Goal: Task Accomplishment & Management: Complete application form

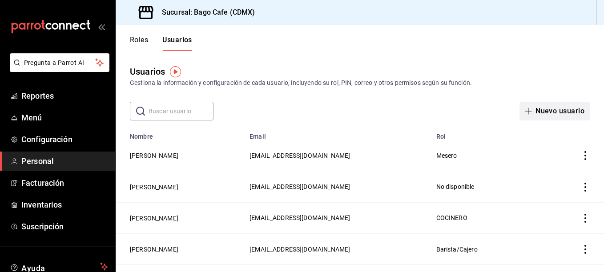
click at [529, 109] on button "Nuevo usuario" at bounding box center [555, 111] width 70 height 19
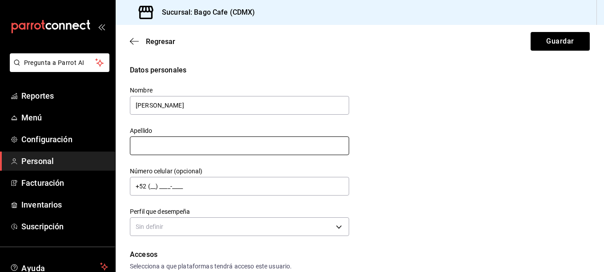
type input "[PERSON_NAME]"
click at [174, 148] on input "text" at bounding box center [239, 146] width 219 height 19
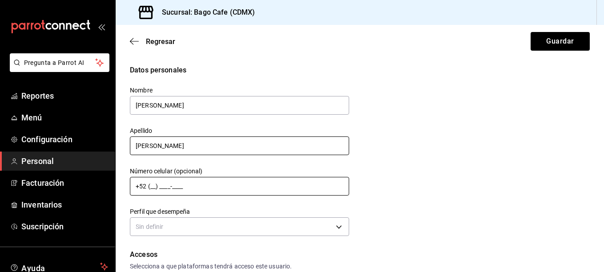
type input "[PERSON_NAME]"
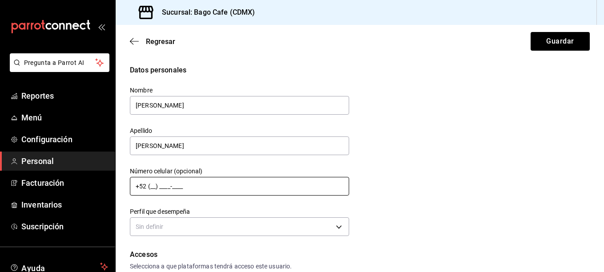
click at [150, 189] on input "+52 (__) ____-____" at bounding box center [239, 186] width 219 height 19
click at [165, 188] on input "+52 (55) ____-____" at bounding box center [239, 186] width 219 height 19
type input "[PHONE_NUMBER]"
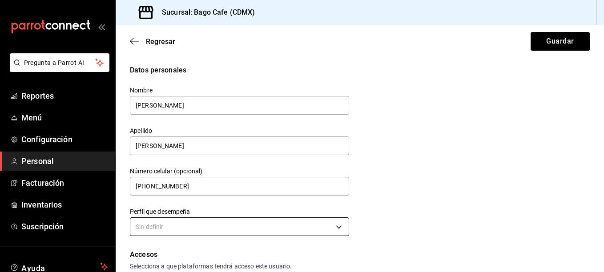
click at [202, 228] on body "Pregunta a Parrot AI Reportes Menú Configuración Personal Facturación Inventari…" at bounding box center [302, 136] width 604 height 272
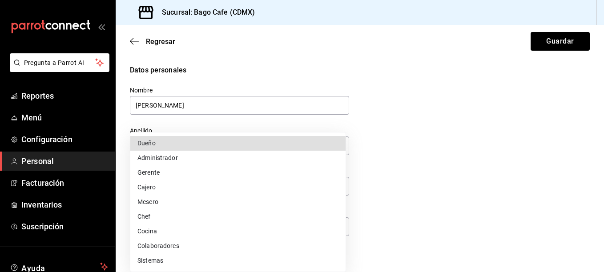
click at [207, 204] on li "Mesero" at bounding box center [237, 202] width 215 height 15
type input "WAITER"
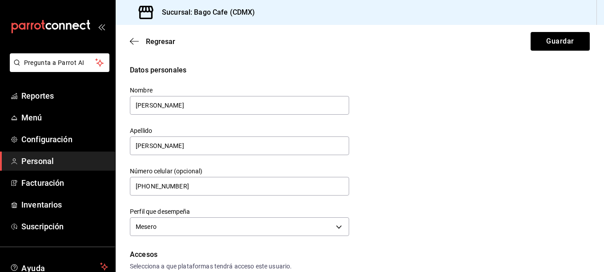
click at [448, 214] on div "Datos personales Nombre [PERSON_NAME] POLO [PERSON_NAME] Número celular (opcion…" at bounding box center [360, 152] width 460 height 174
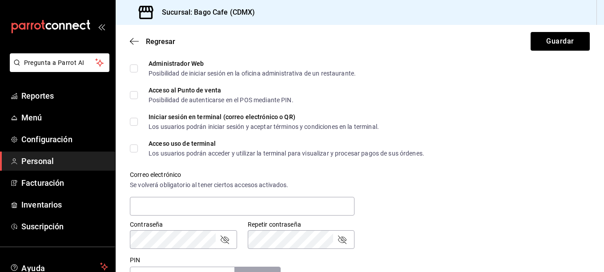
scroll to position [222, 0]
click at [140, 93] on span "Acceso al Punto de venta Posibilidad de autenticarse en el POS mediante PIN." at bounding box center [216, 94] width 156 height 16
click at [138, 93] on input "Acceso al Punto de venta Posibilidad de autenticarse en el POS mediante PIN." at bounding box center [134, 94] width 8 height 8
checkbox input "true"
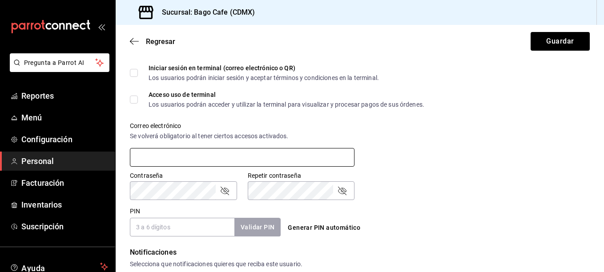
scroll to position [267, 0]
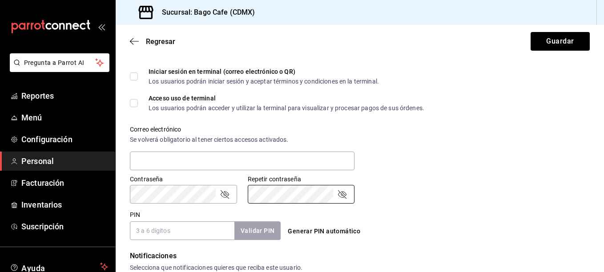
click at [201, 232] on input "PIN" at bounding box center [182, 231] width 105 height 19
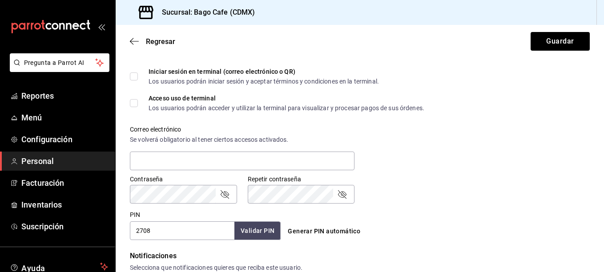
click at [136, 234] on input "2708" at bounding box center [182, 231] width 105 height 19
click at [156, 229] on input "22708" at bounding box center [182, 231] width 105 height 19
type input "227085"
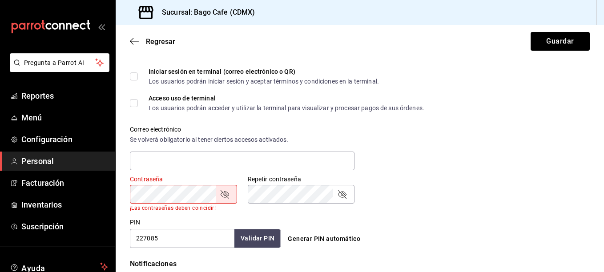
click at [338, 195] on icon "passwordField" at bounding box center [342, 194] width 11 height 11
click at [225, 195] on icon "passwordField" at bounding box center [224, 194] width 11 height 11
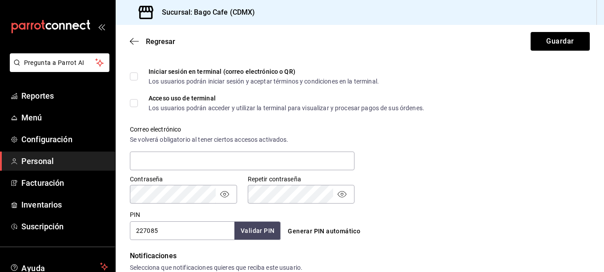
click at [254, 210] on div "Accesos Selecciona a que plataformas tendrá acceso este usuario. Administrador …" at bounding box center [360, 112] width 460 height 258
click at [250, 227] on button "Validar PIN" at bounding box center [257, 231] width 47 height 19
click at [543, 37] on button "Guardar" at bounding box center [560, 41] width 59 height 19
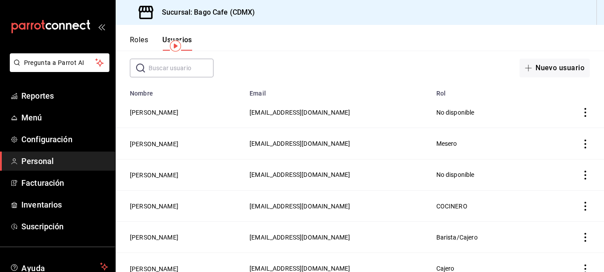
scroll to position [25, 0]
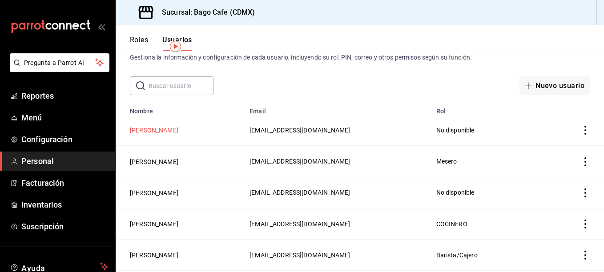
click at [163, 130] on button "[PERSON_NAME]" at bounding box center [154, 130] width 48 height 9
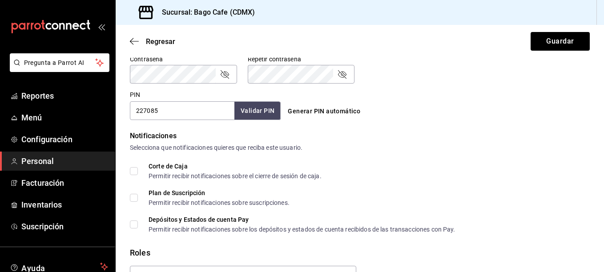
scroll to position [439, 0]
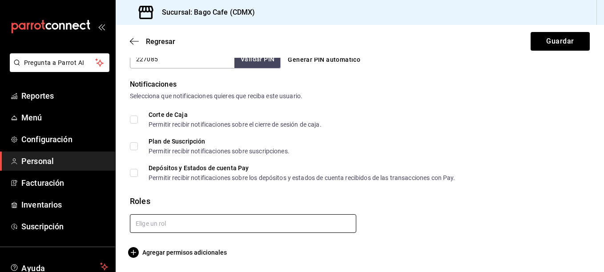
click at [230, 226] on input "text" at bounding box center [243, 223] width 226 height 19
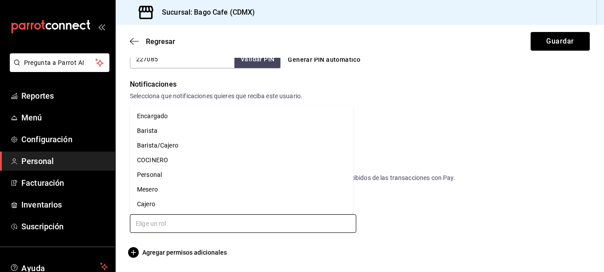
click at [181, 183] on li "Mesero" at bounding box center [241, 189] width 223 height 15
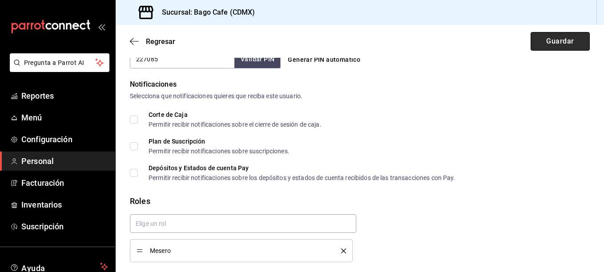
click at [562, 48] on button "Guardar" at bounding box center [560, 41] width 59 height 19
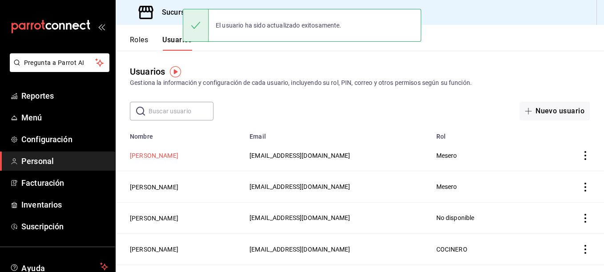
click at [161, 155] on button "[PERSON_NAME]" at bounding box center [154, 155] width 48 height 9
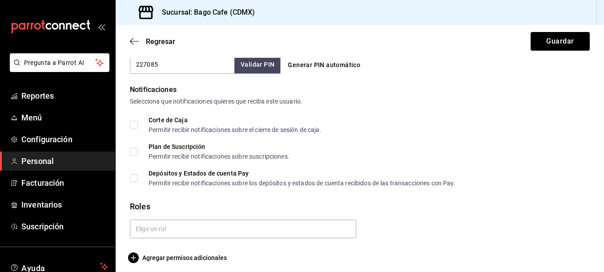
scroll to position [439, 0]
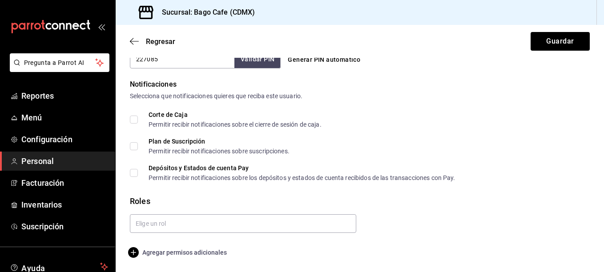
click at [178, 254] on span "Agregar permisos adicionales" at bounding box center [178, 252] width 97 height 11
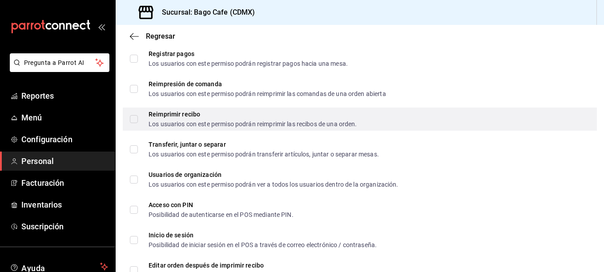
scroll to position [1335, 0]
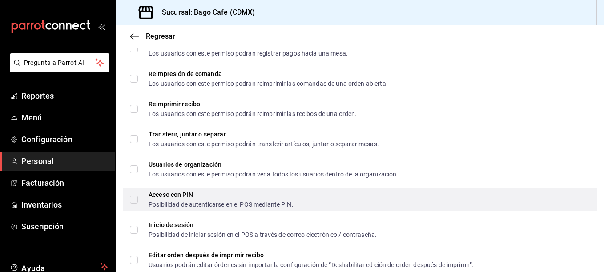
click at [134, 199] on input "Acceso con PIN Posibilidad de autenticarse en el POS mediante PIN." at bounding box center [134, 200] width 8 height 8
checkbox input "true"
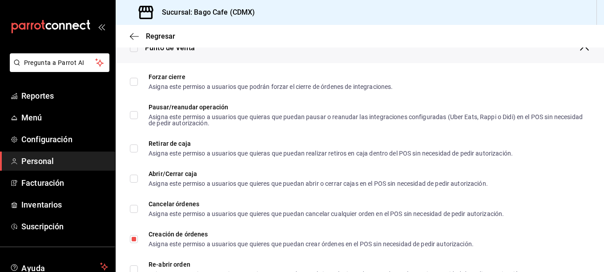
scroll to position [667, 0]
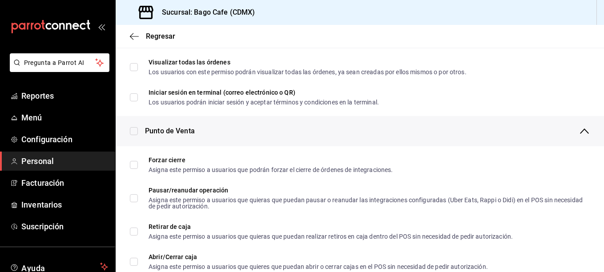
click at [163, 38] on span "Regresar" at bounding box center [160, 36] width 29 height 8
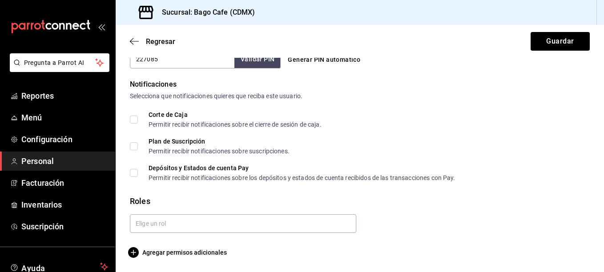
scroll to position [439, 0]
click at [555, 41] on button "Guardar" at bounding box center [560, 41] width 59 height 19
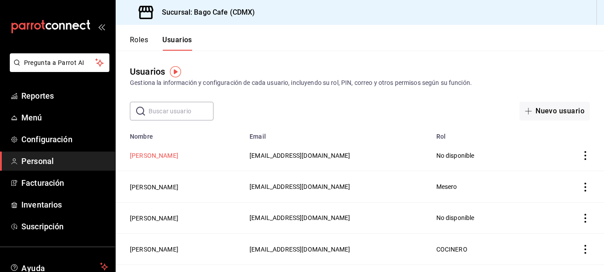
click at [178, 157] on button "[PERSON_NAME]" at bounding box center [154, 155] width 48 height 9
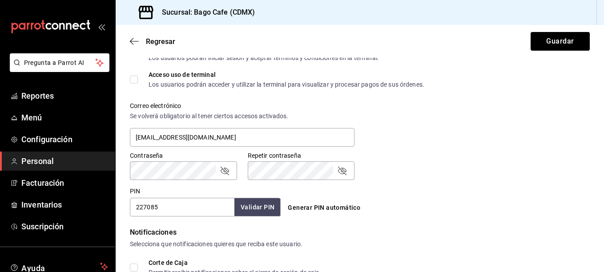
scroll to position [439, 0]
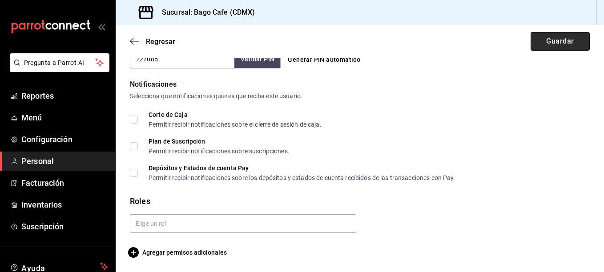
click at [549, 36] on button "Guardar" at bounding box center [560, 41] width 59 height 19
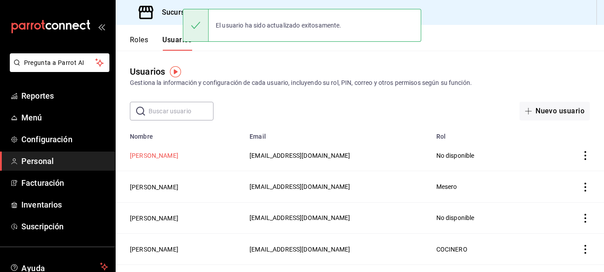
click at [149, 157] on button "[PERSON_NAME]" at bounding box center [154, 155] width 48 height 9
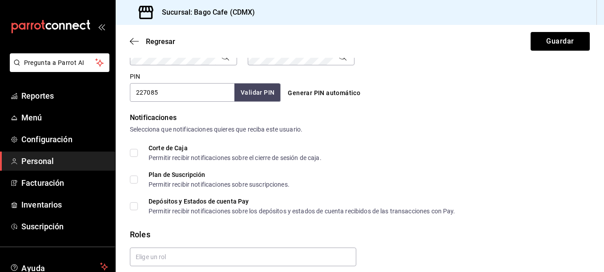
scroll to position [439, 0]
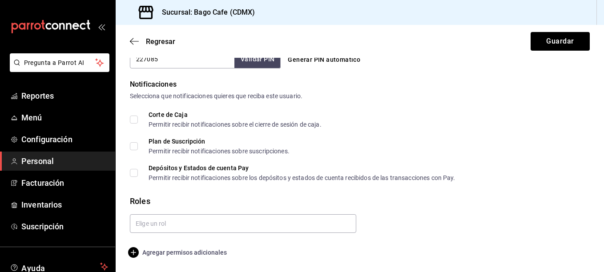
click at [207, 250] on span "Agregar permisos adicionales" at bounding box center [178, 252] width 97 height 11
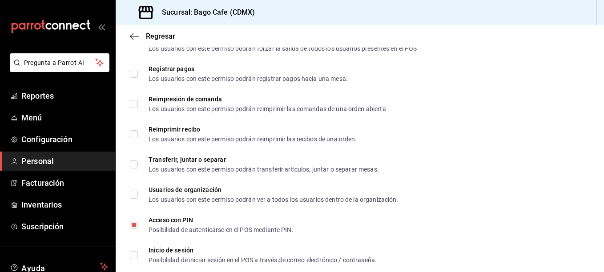
scroll to position [1267, 0]
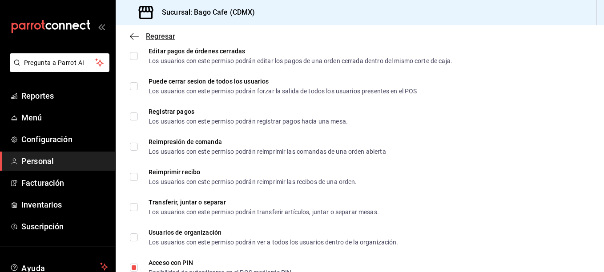
click at [138, 36] on icon "button" at bounding box center [134, 36] width 9 height 0
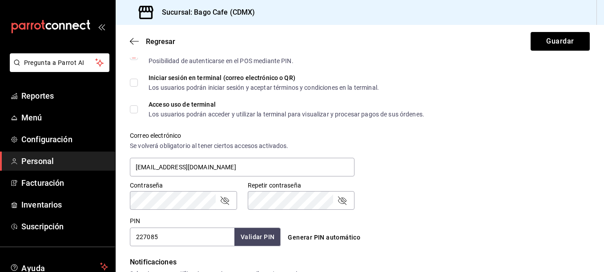
scroll to position [83, 0]
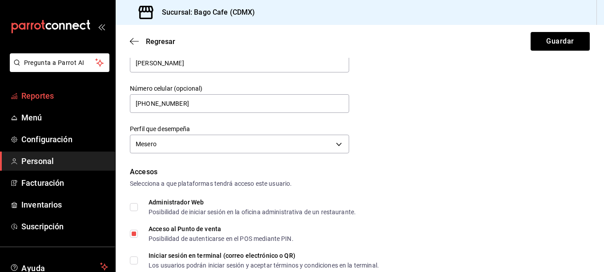
click at [52, 95] on span "Reportes" at bounding box center [64, 96] width 87 height 12
